Goal: Task Accomplishment & Management: Use online tool/utility

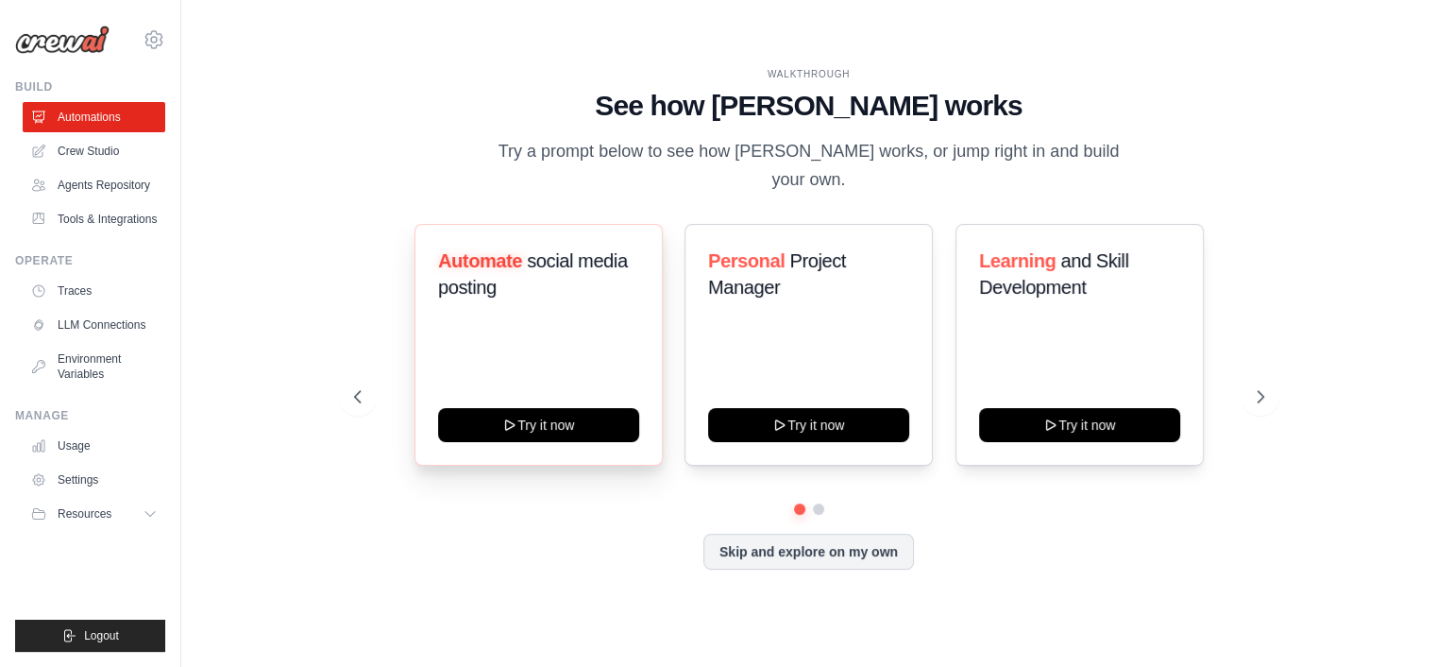
scroll to position [64, 0]
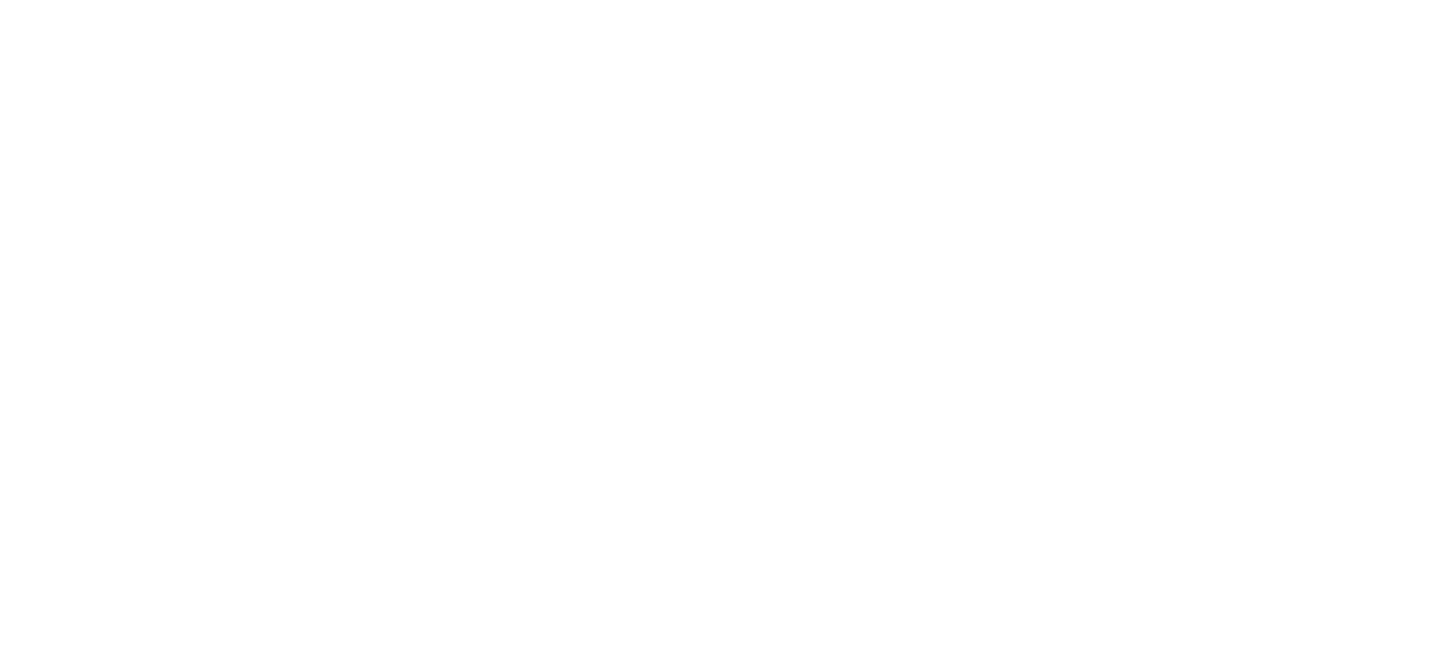
click at [720, 0] on html at bounding box center [725, 0] width 1450 height 0
click at [716, 0] on html at bounding box center [725, 0] width 1450 height 0
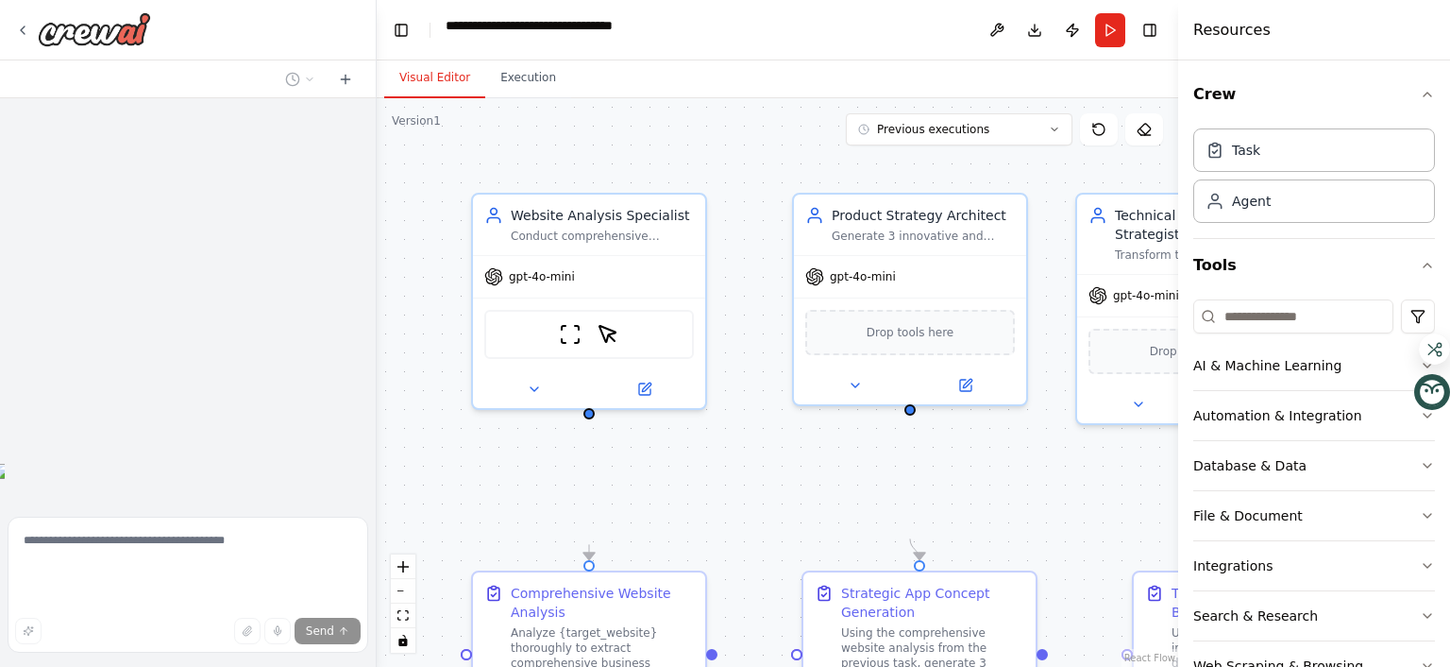
scroll to position [8211, 0]
